Goal: Task Accomplishment & Management: Manage account settings

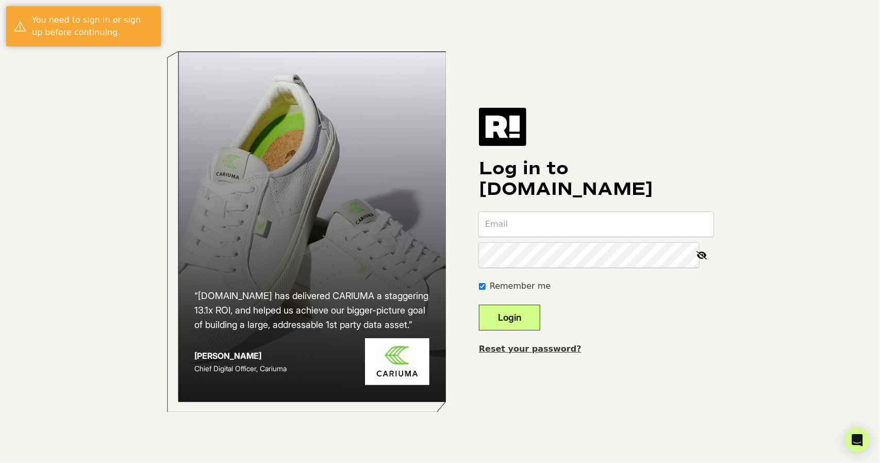
click at [479, 305] on button "Login" at bounding box center [509, 318] width 61 height 26
type input "[PERSON_NAME][EMAIL_ADDRESS][PERSON_NAME][DOMAIN_NAME]"
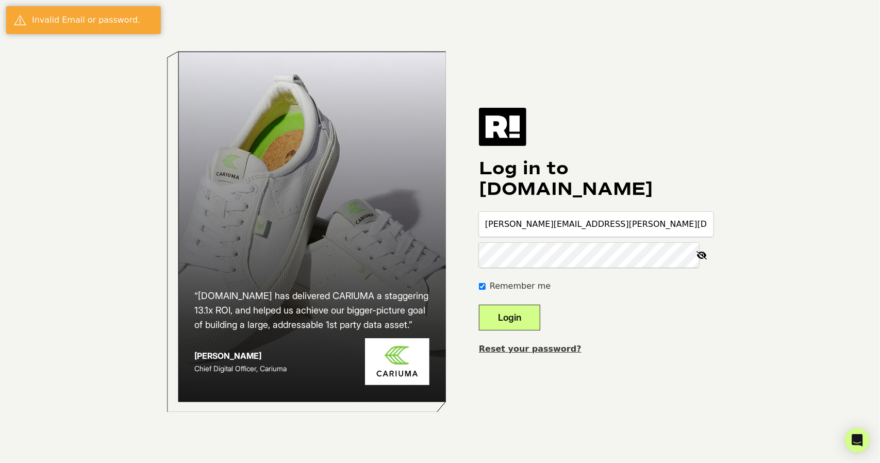
click at [534, 321] on button "Login" at bounding box center [509, 318] width 61 height 26
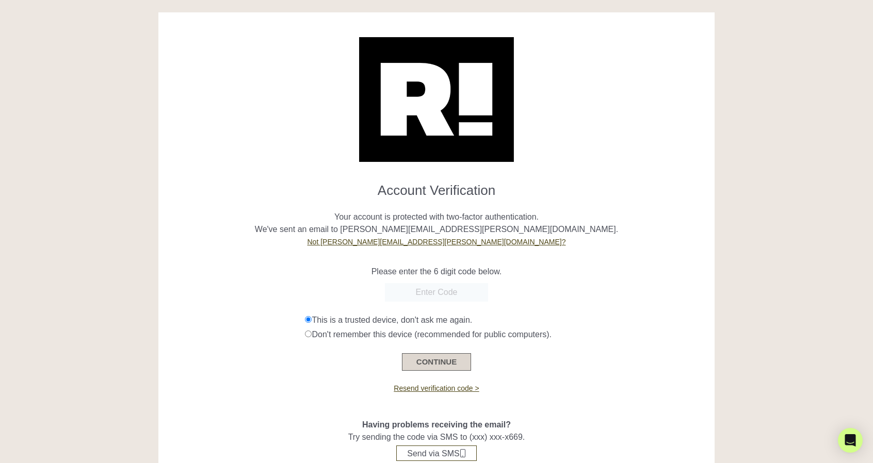
click at [420, 367] on button "CONTINUE" at bounding box center [436, 362] width 69 height 18
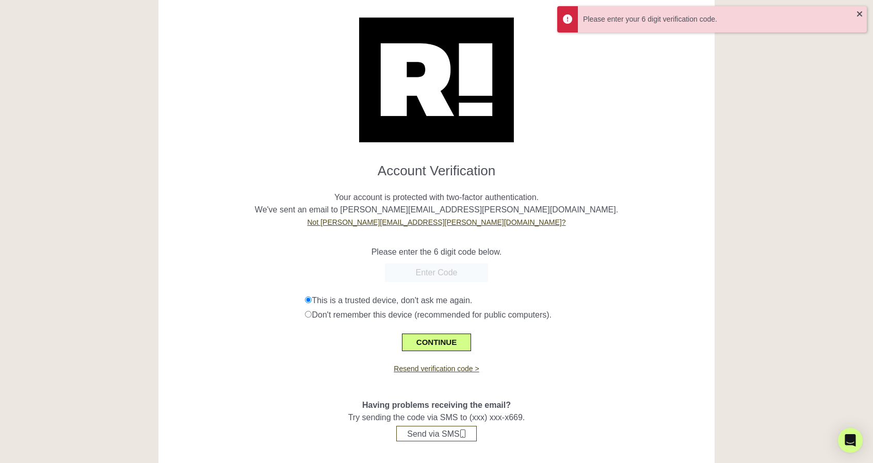
scroll to position [38, 0]
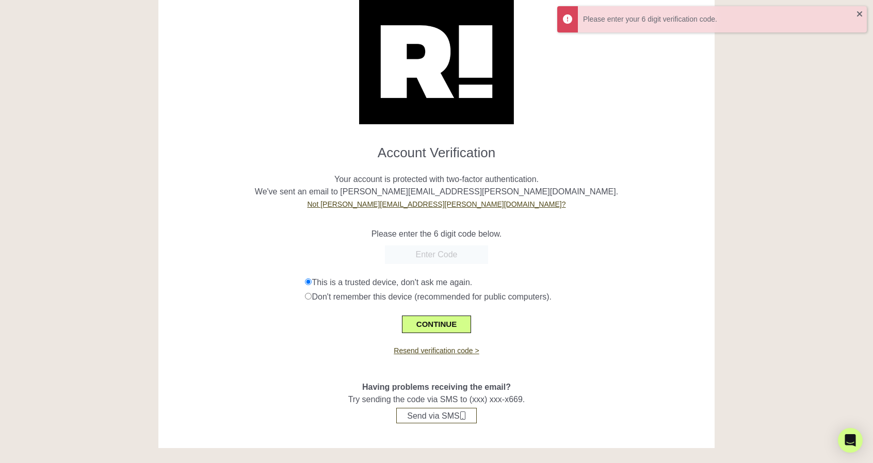
click at [549, 247] on div at bounding box center [436, 255] width 541 height 19
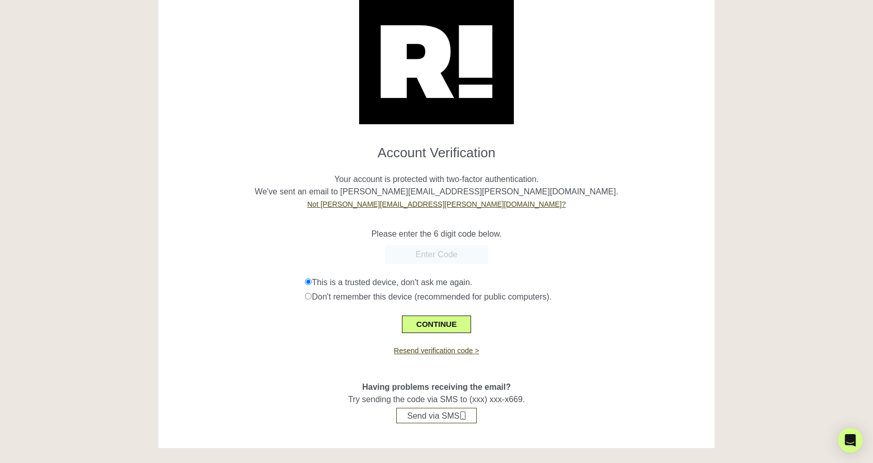
click at [423, 264] on input "text" at bounding box center [436, 255] width 103 height 19
paste input "050286"
type input "050286"
click at [446, 320] on button "CONTINUE" at bounding box center [436, 325] width 69 height 18
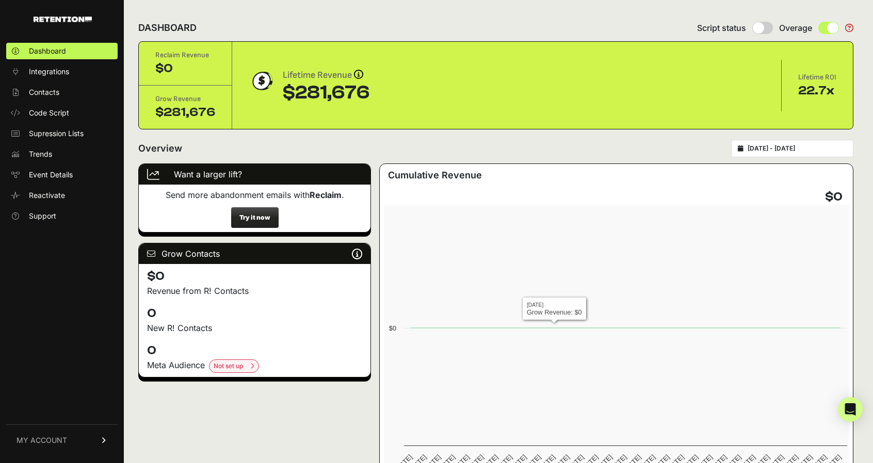
click at [539, 152] on div "Overview 2025-07-19 - 2025-08-18" at bounding box center [495, 149] width 715 height 18
click at [47, 75] on span "Integrations" at bounding box center [49, 72] width 40 height 10
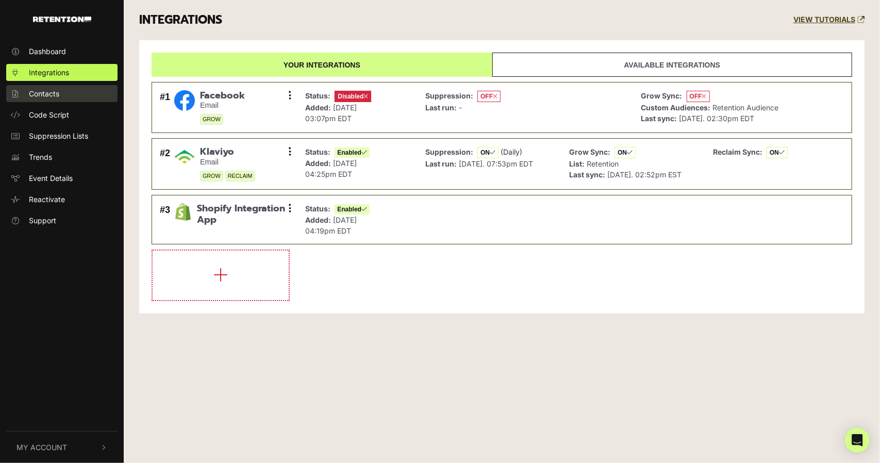
click at [69, 100] on link "Contacts" at bounding box center [61, 93] width 111 height 17
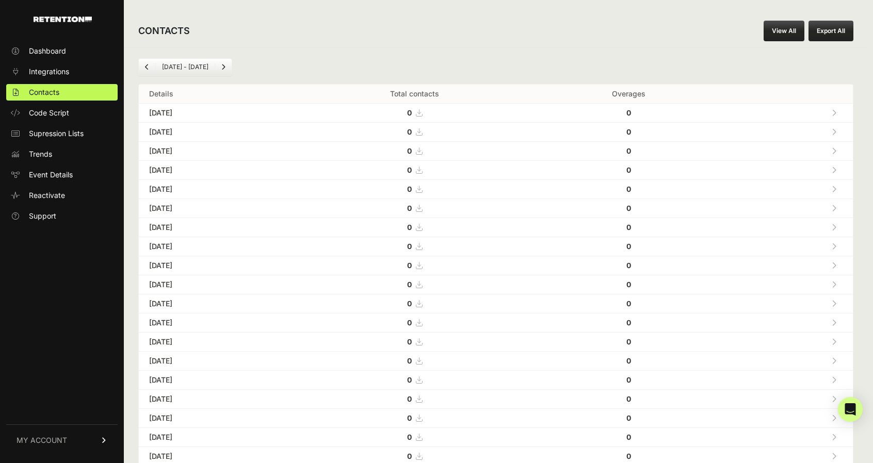
drag, startPoint x: 464, startPoint y: 46, endPoint x: 467, endPoint y: 41, distance: 5.8
click at [464, 46] on div "CONTACTS View All Export All" at bounding box center [496, 30] width 744 height 33
